Goal: Task Accomplishment & Management: Manage account settings

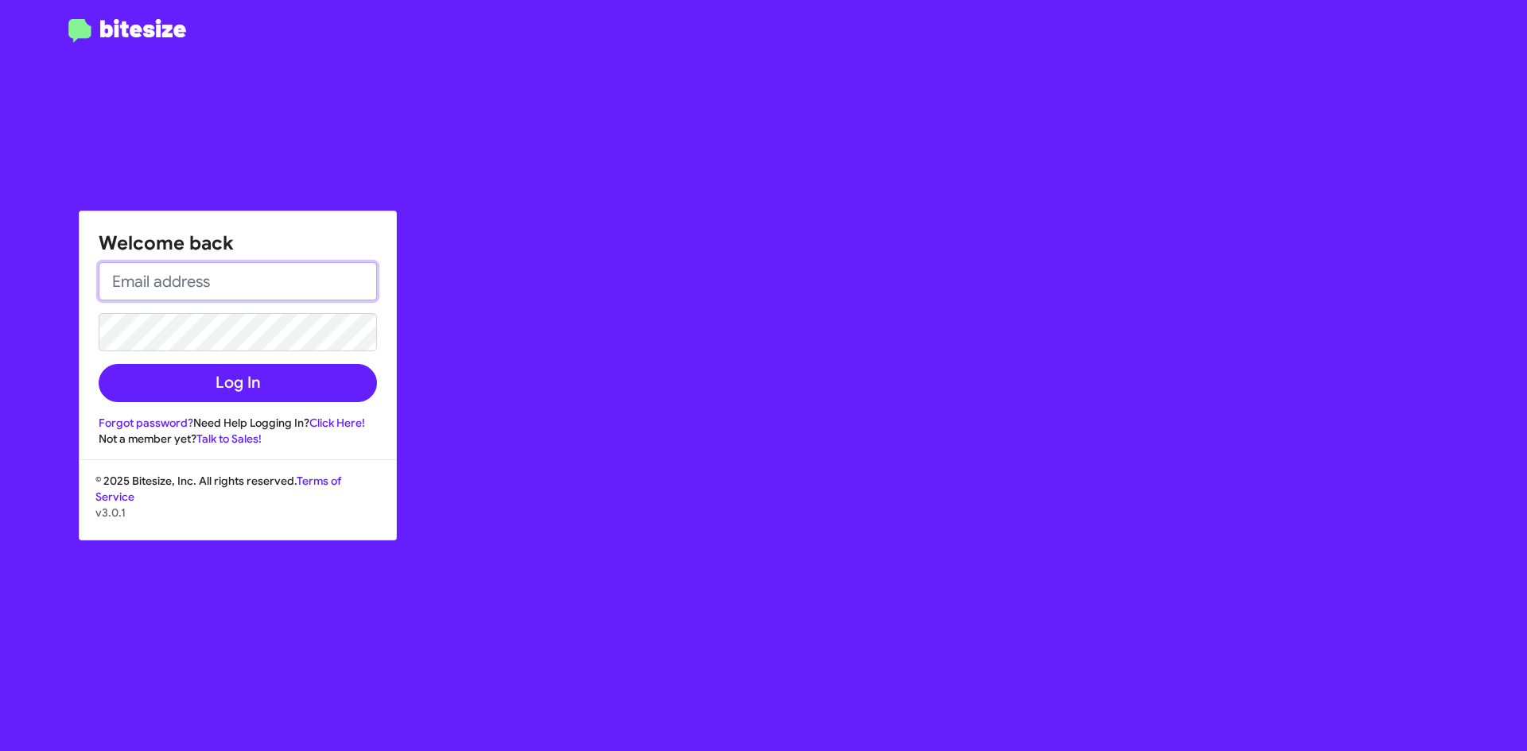
click at [235, 269] on input "email" at bounding box center [238, 281] width 278 height 38
type input "[EMAIL_ADDRESS][DOMAIN_NAME]"
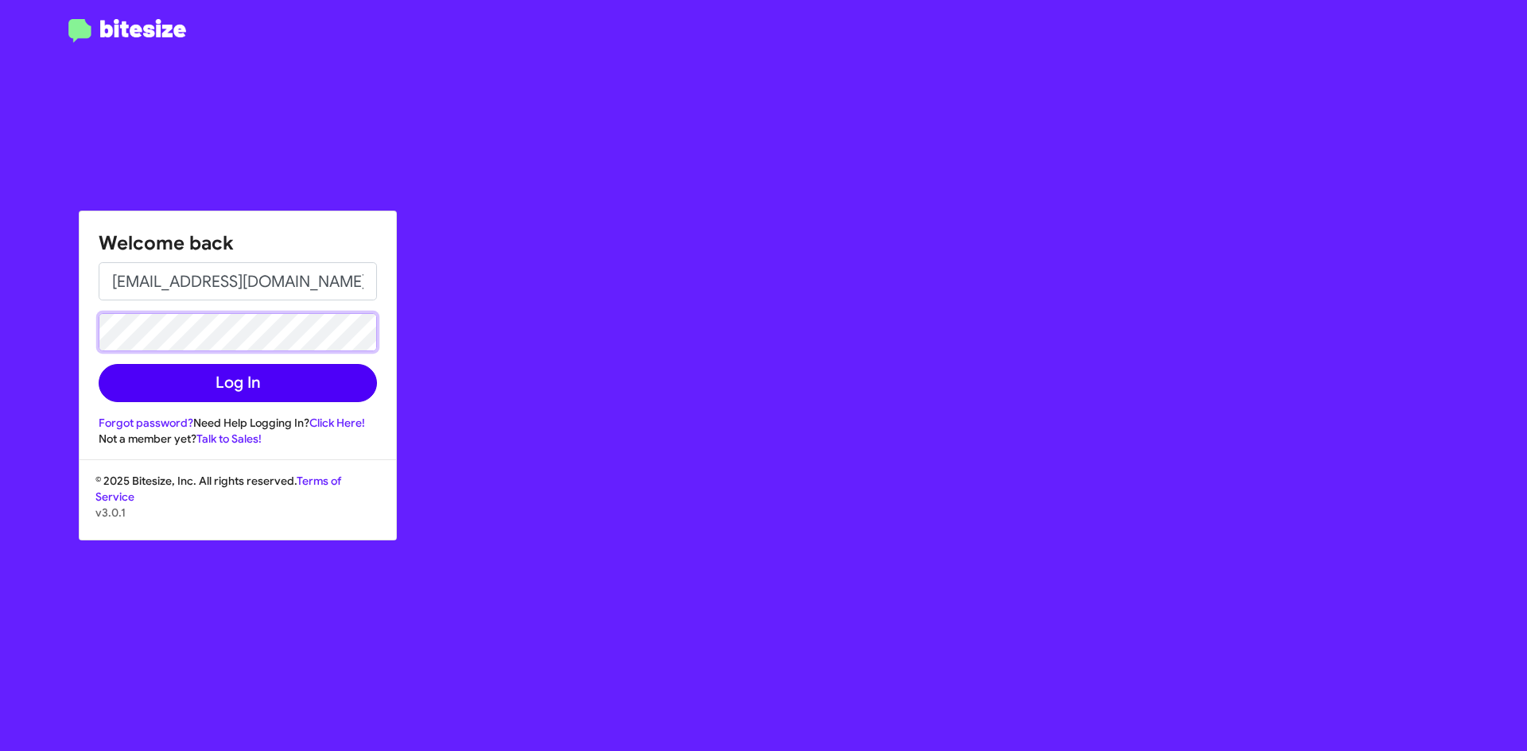
click at [99, 364] on button "Log In" at bounding box center [238, 383] width 278 height 38
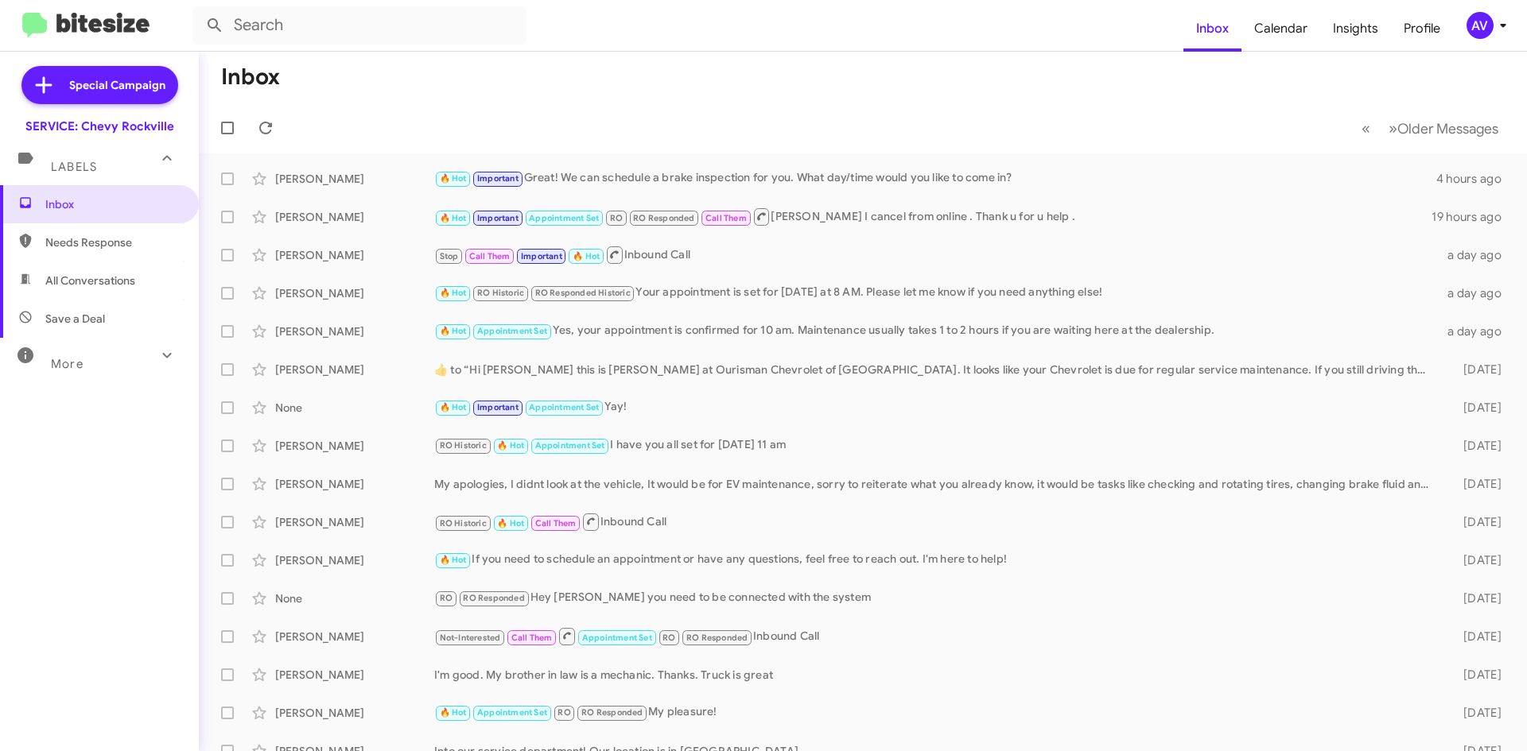
drag, startPoint x: 161, startPoint y: 371, endPoint x: 1477, endPoint y: 21, distance: 1361.4
click at [1477, 21] on div "AV" at bounding box center [1479, 25] width 27 height 27
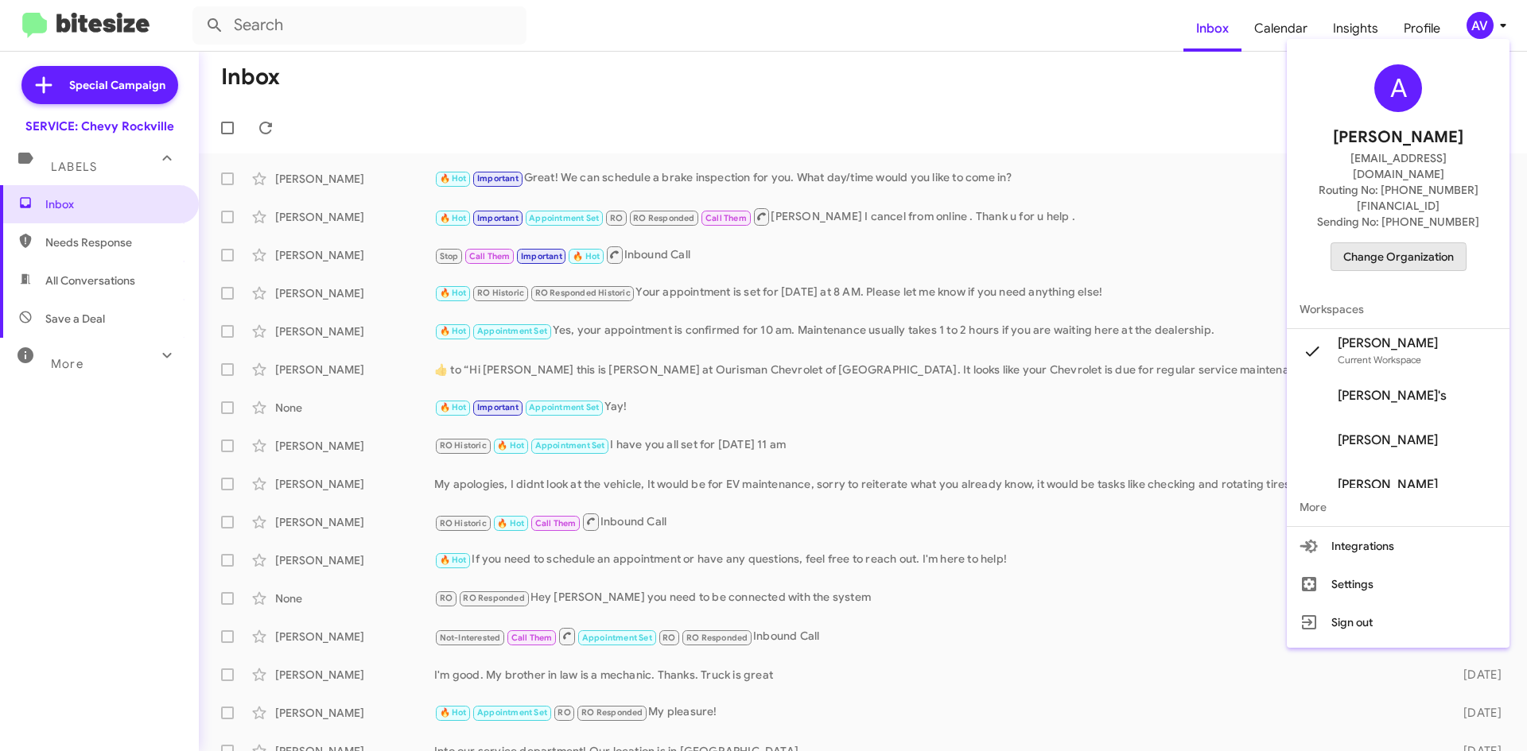
click at [1383, 243] on span "Change Organization" at bounding box center [1398, 256] width 111 height 27
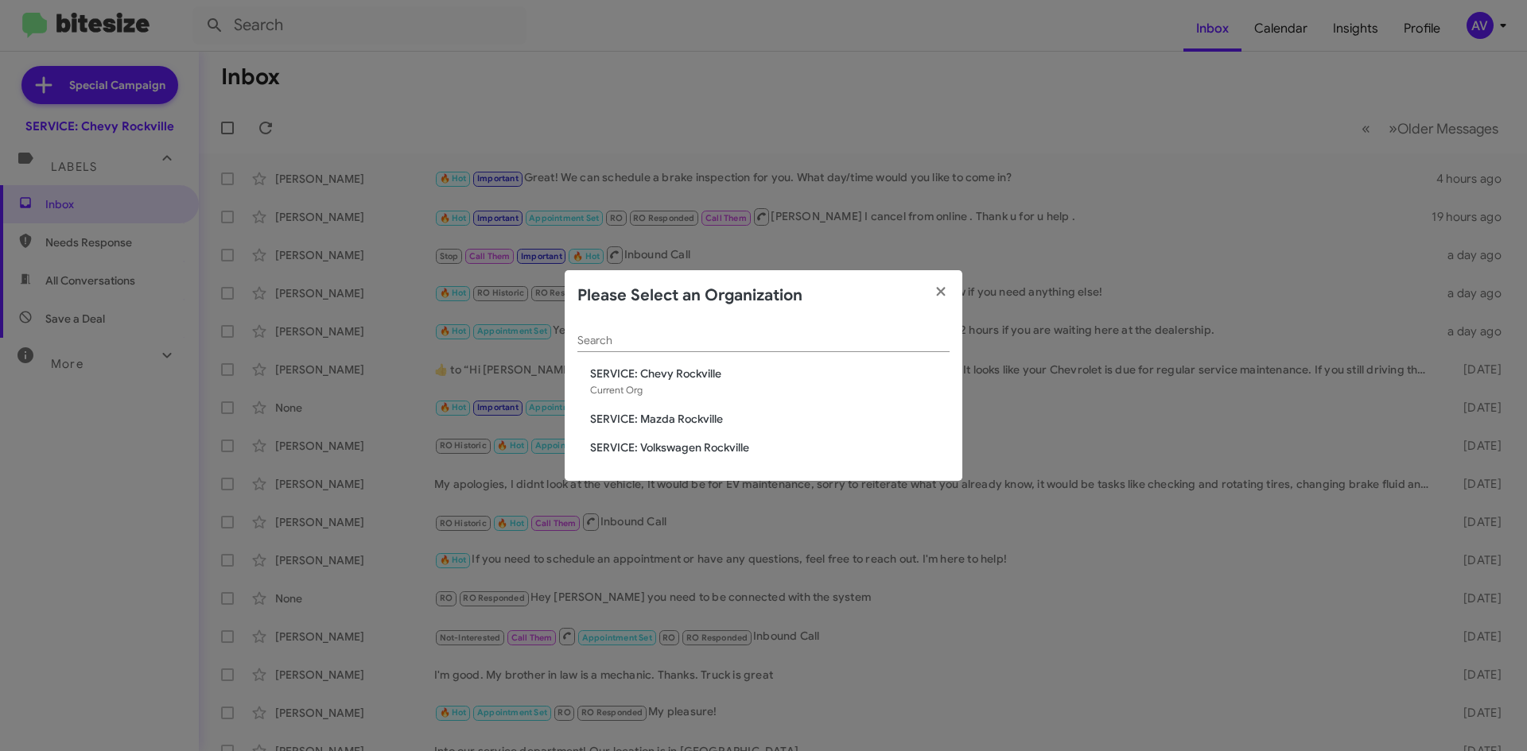
click at [734, 417] on span "SERVICE: Mazda Rockville" at bounding box center [769, 419] width 359 height 16
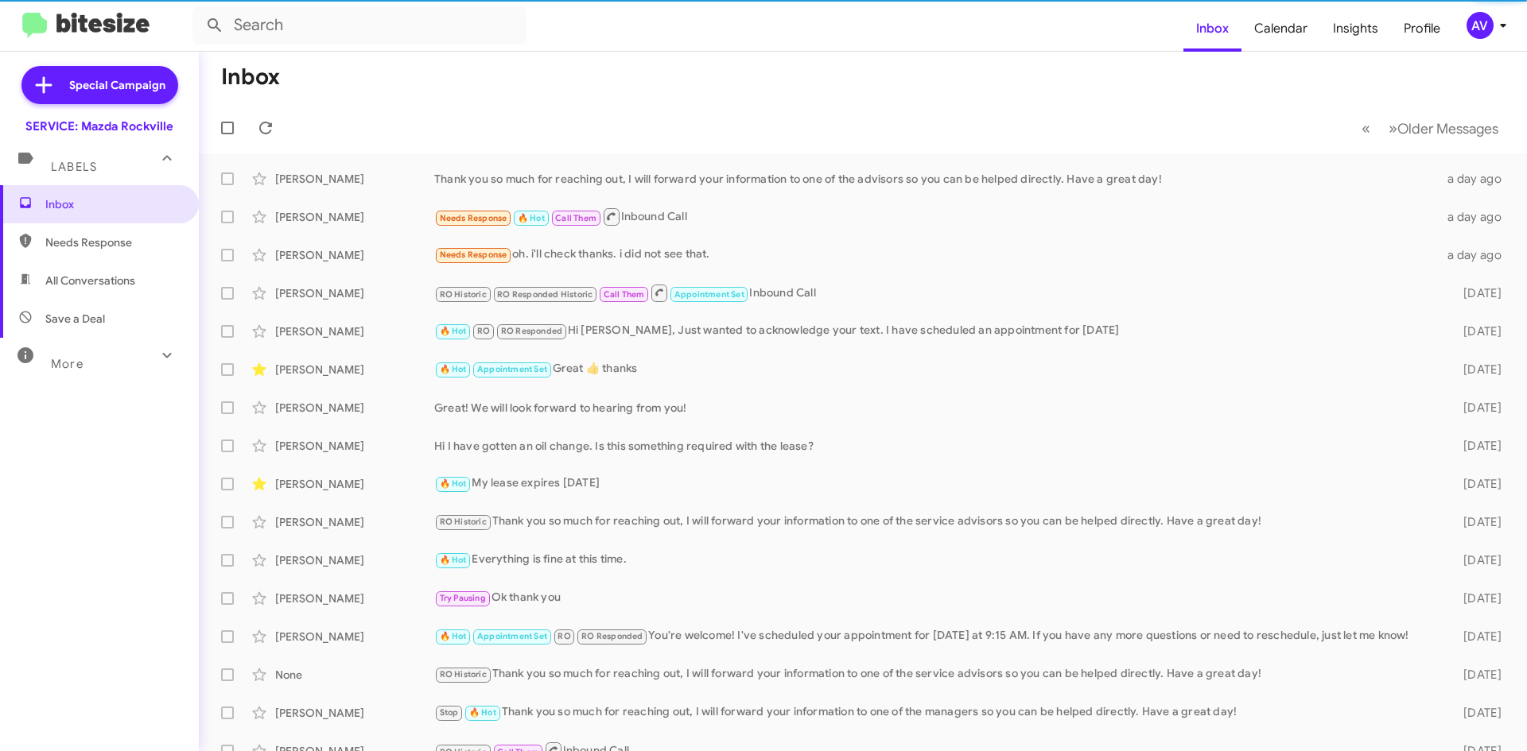
click at [1472, 14] on div "AV" at bounding box center [1479, 25] width 27 height 27
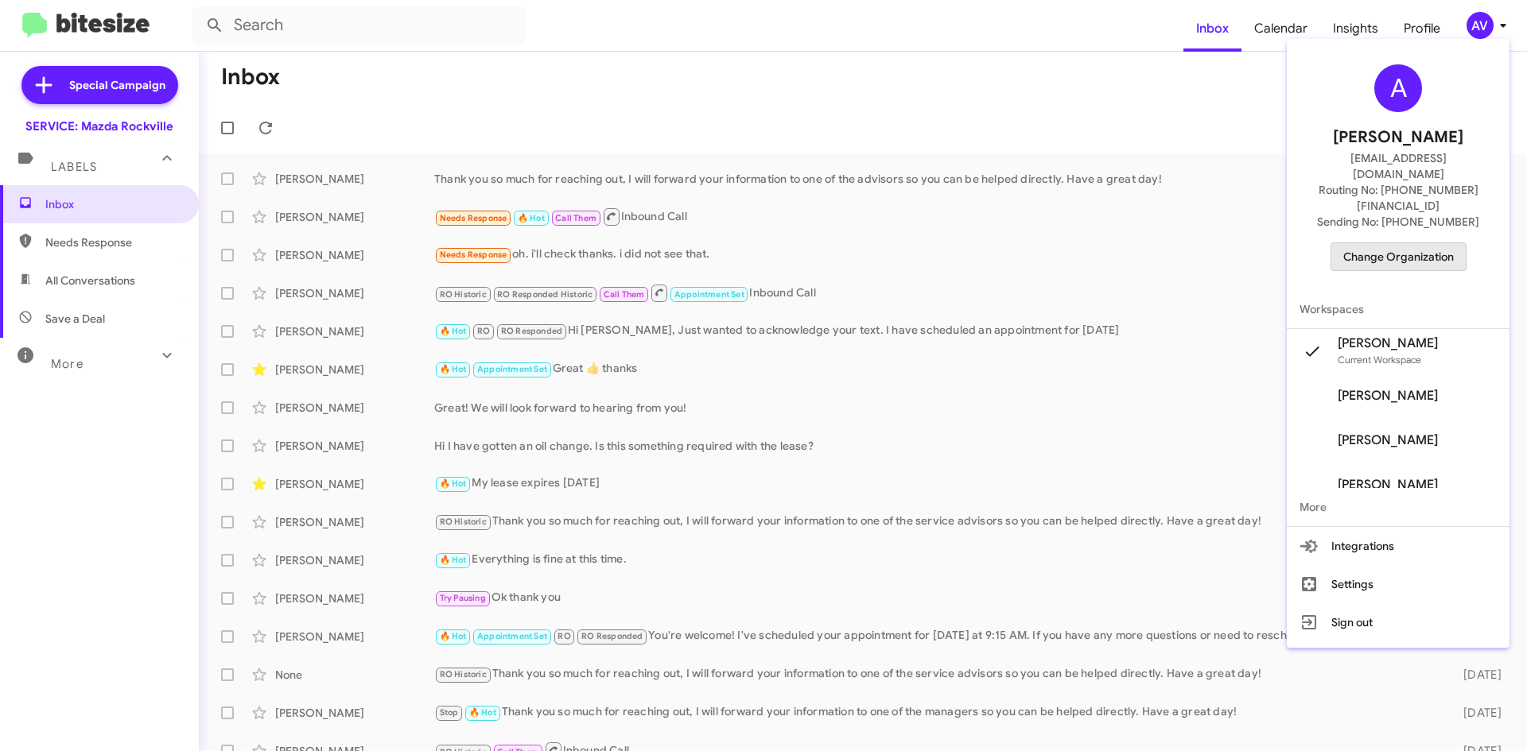
click at [1422, 243] on span "Change Organization" at bounding box center [1398, 256] width 111 height 27
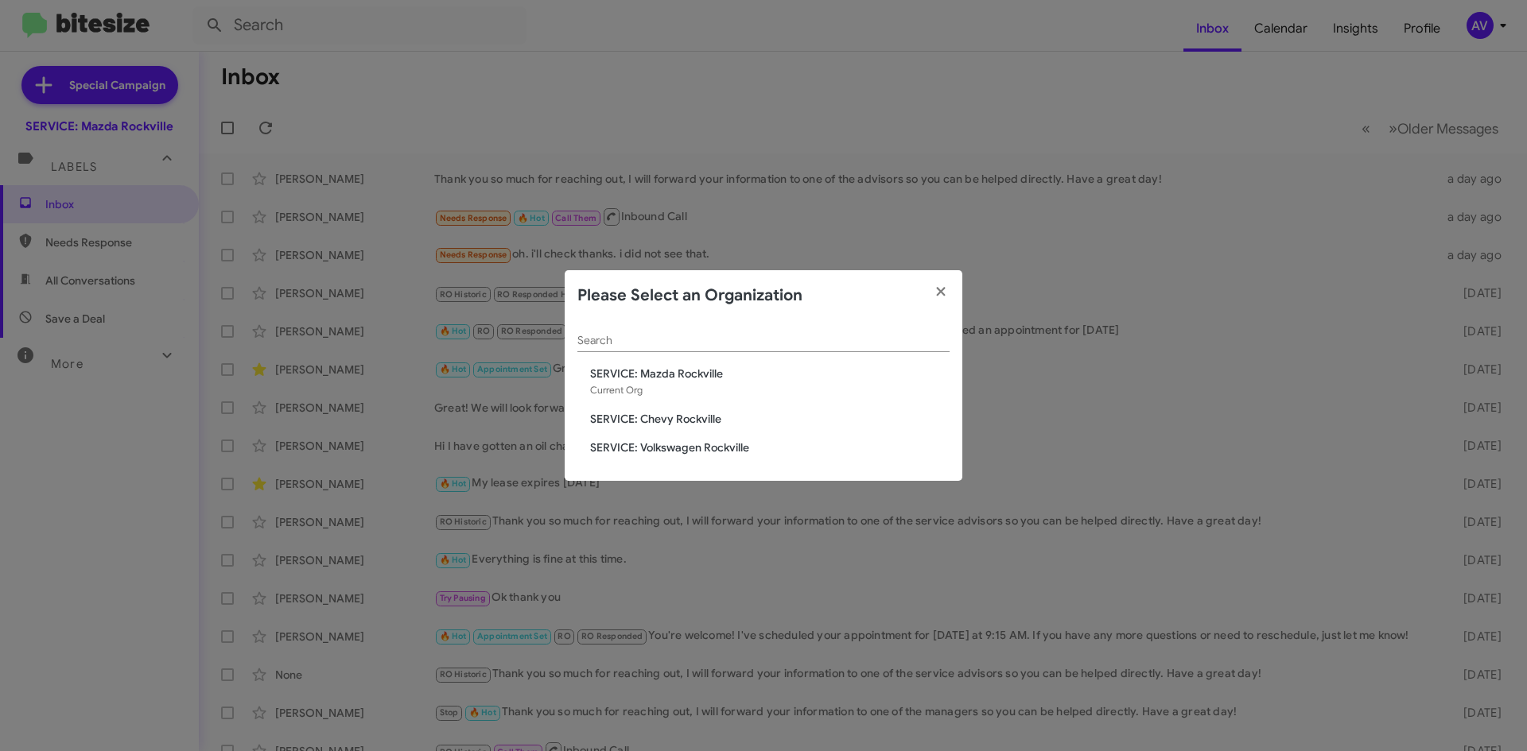
click at [642, 439] on div "Search SERVICE: Mazda Rockville Current Org SERVICE: Chevy Rockville SERVICE: V…" at bounding box center [764, 401] width 398 height 161
click at [664, 455] on span "SERVICE: Volkswagen Rockville" at bounding box center [769, 448] width 359 height 16
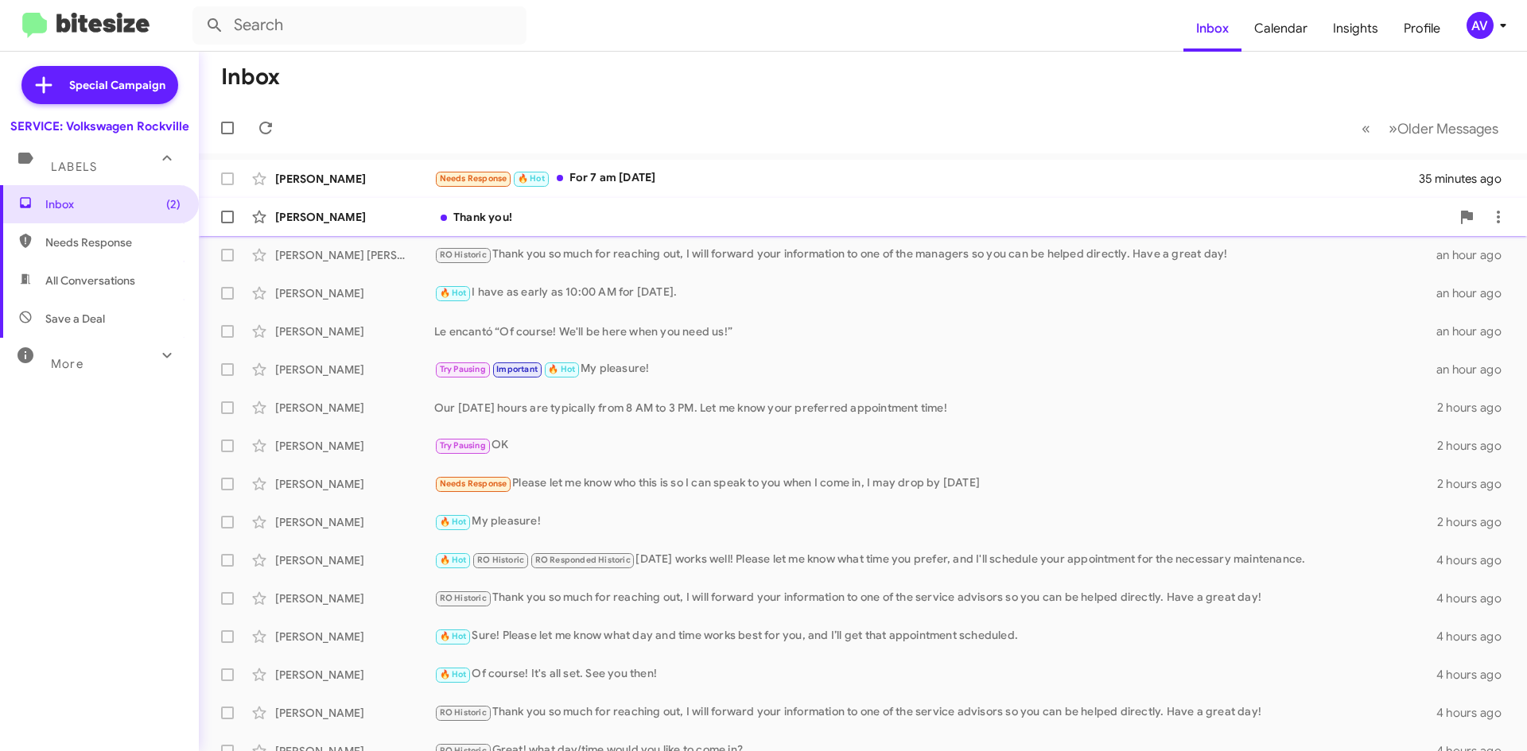
click at [673, 219] on div "Thank you!" at bounding box center [942, 217] width 1016 height 16
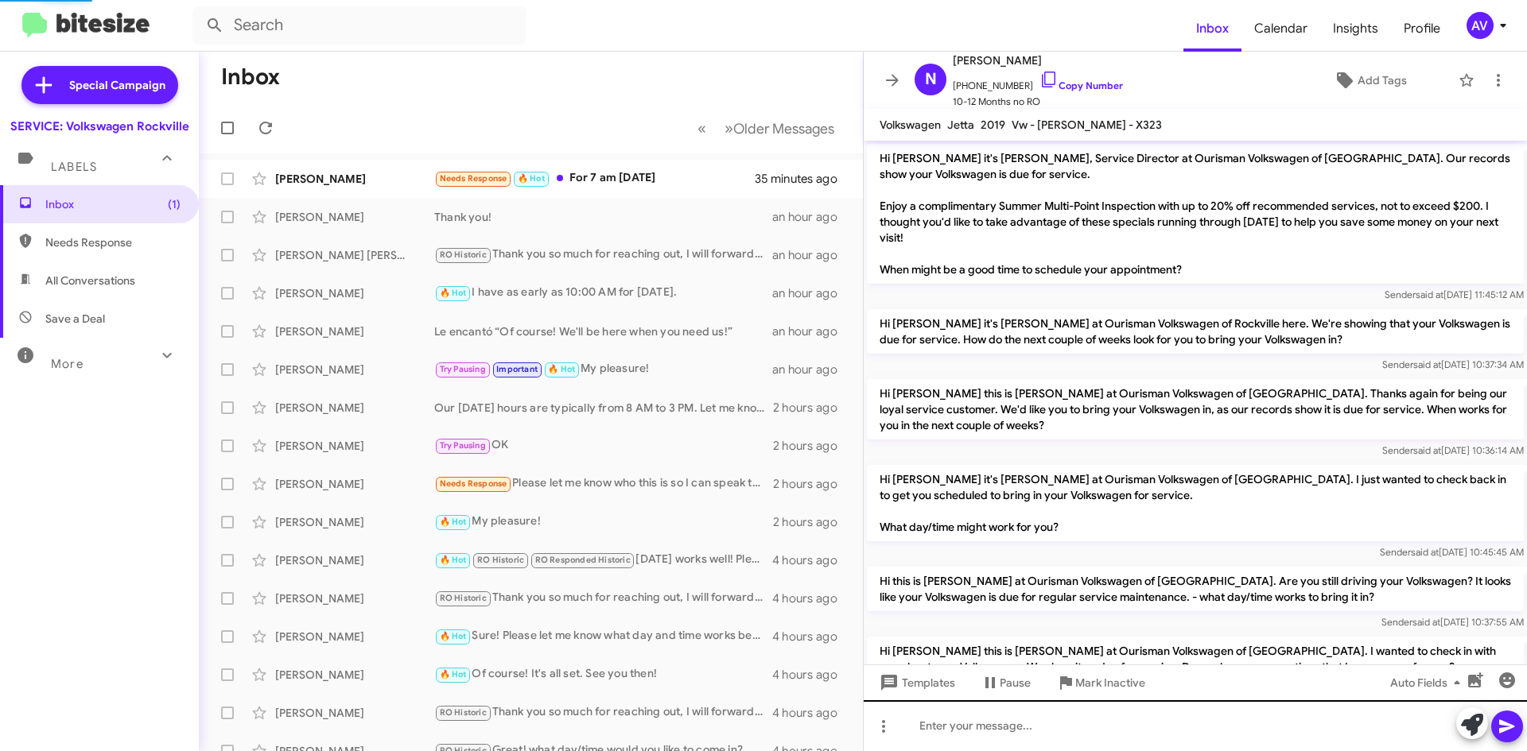
scroll to position [340, 0]
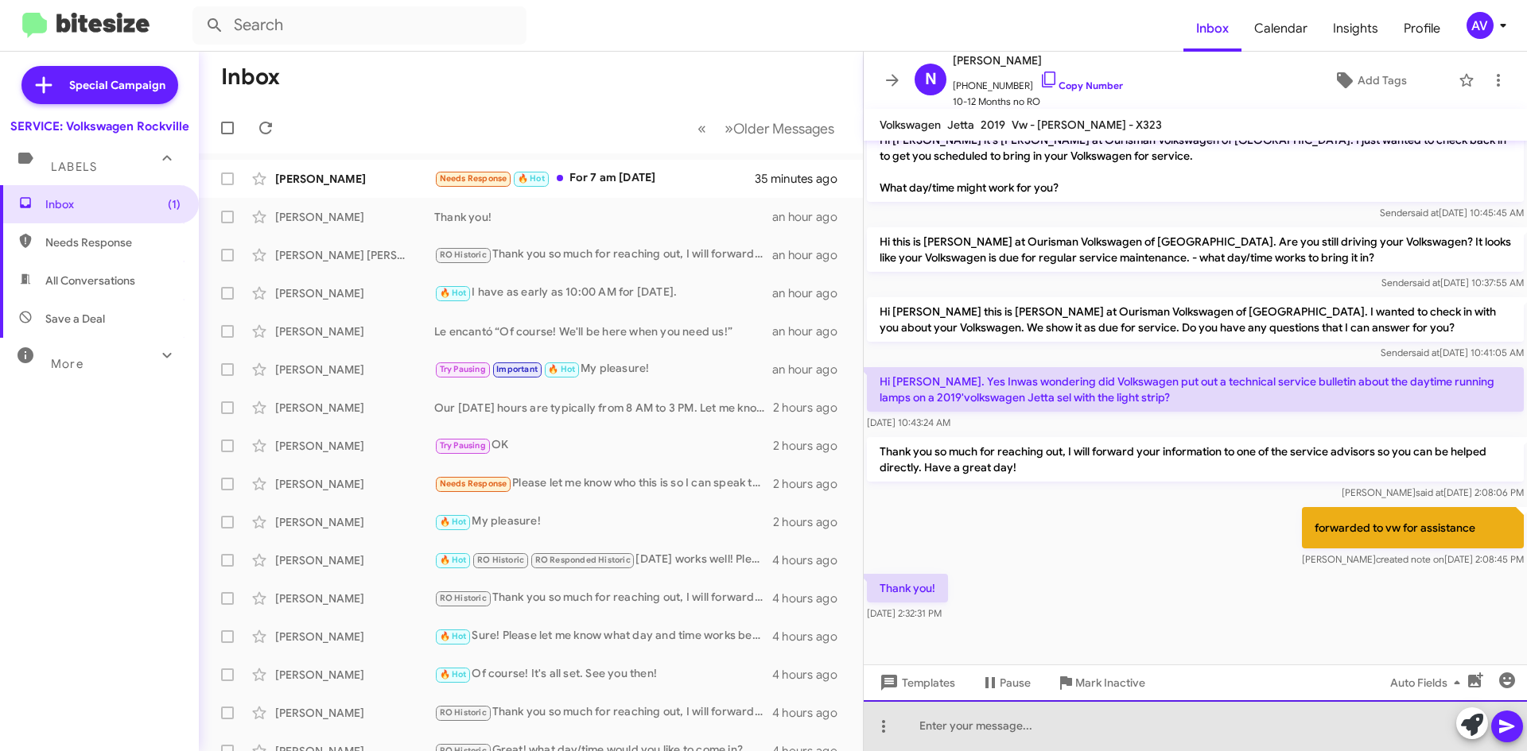
click at [997, 732] on div at bounding box center [1194, 725] width 663 height 51
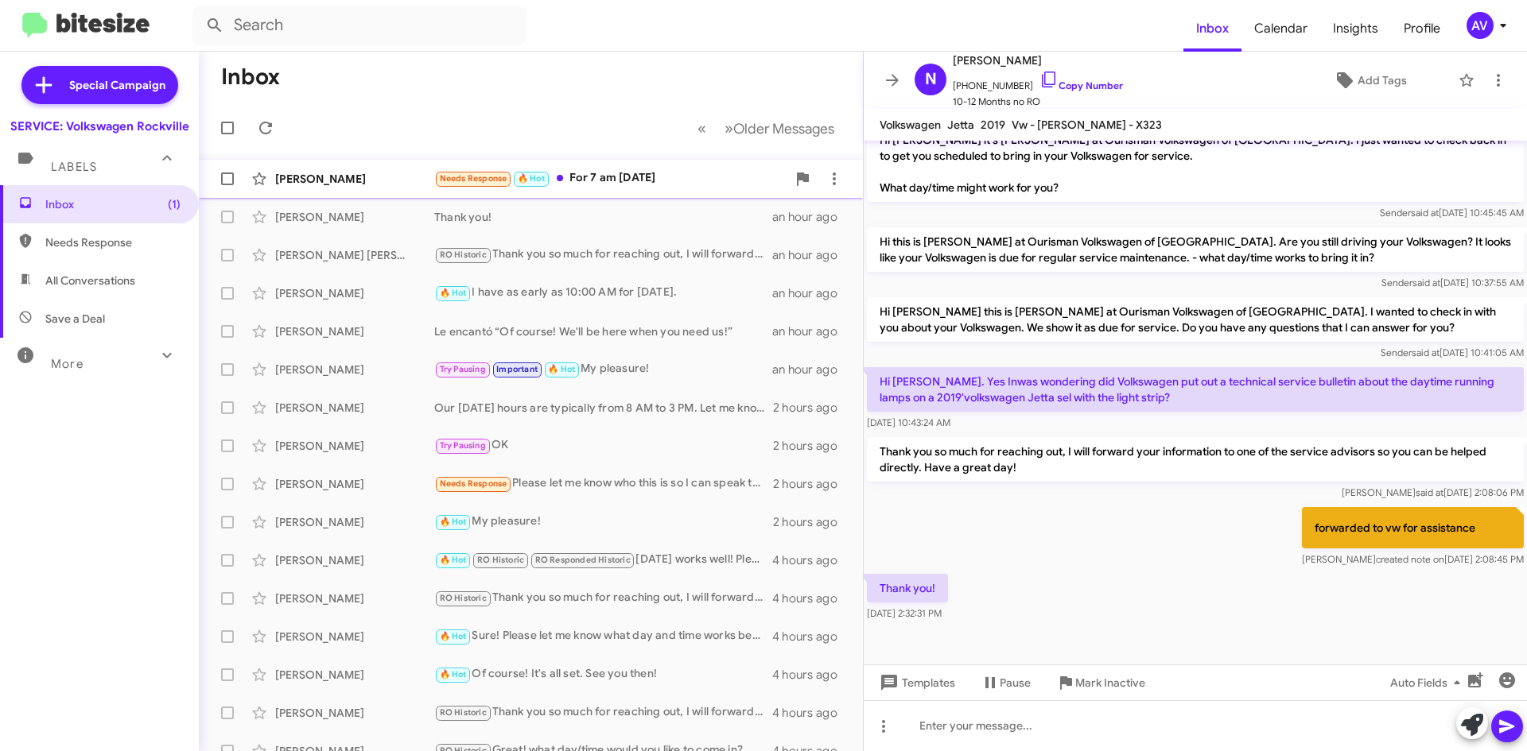
click at [600, 165] on div "Luis Casas Needs Response 🔥 Hot For 7 am tomorrow 35 minutes ago" at bounding box center [531, 179] width 638 height 32
